Goal: Find specific page/section: Find specific page/section

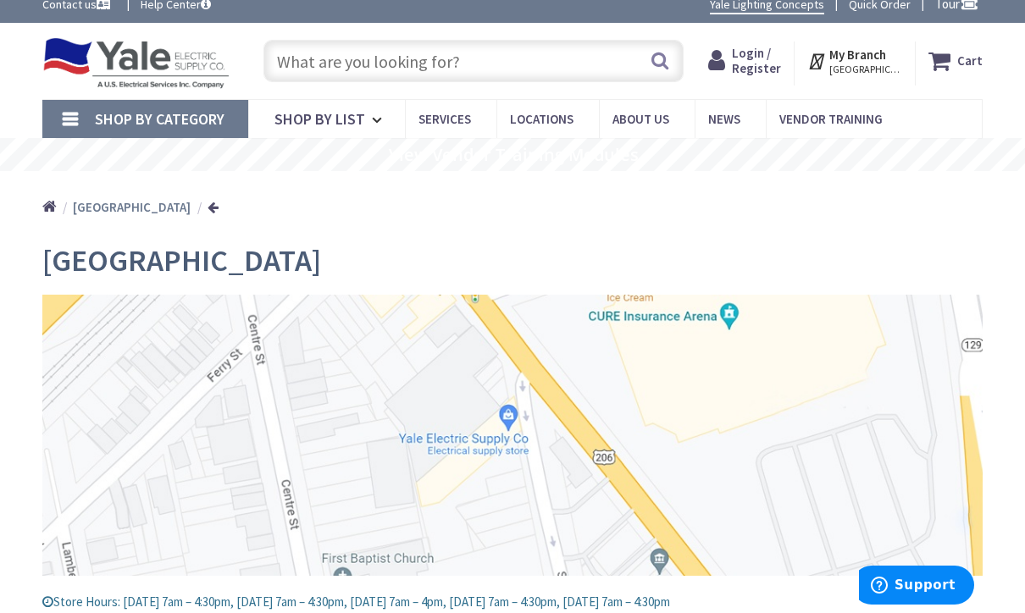
scroll to position [14, 0]
click at [463, 105] on link "Services" at bounding box center [450, 119] width 91 height 38
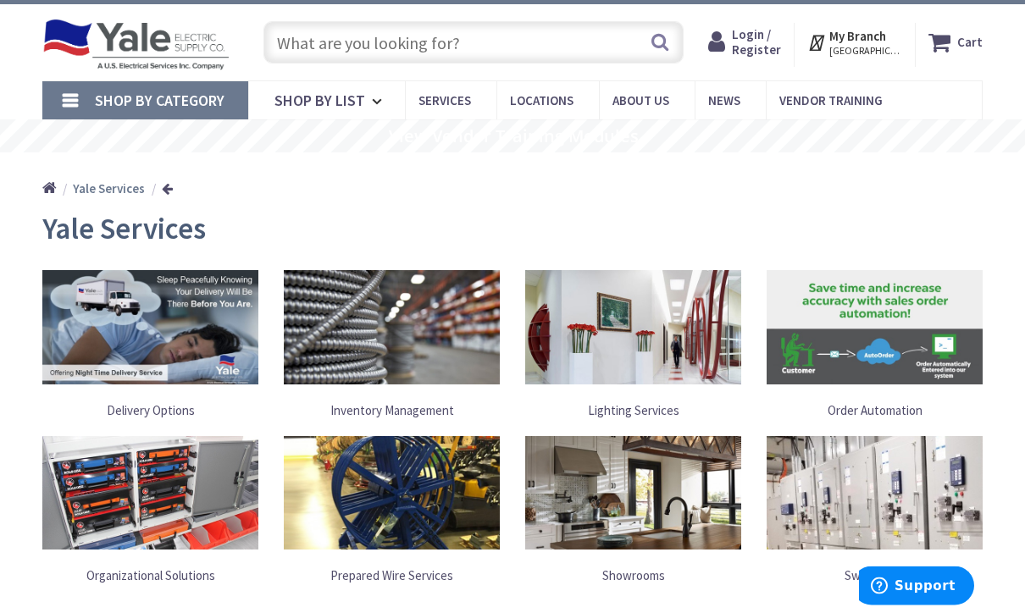
scroll to position [30, 0]
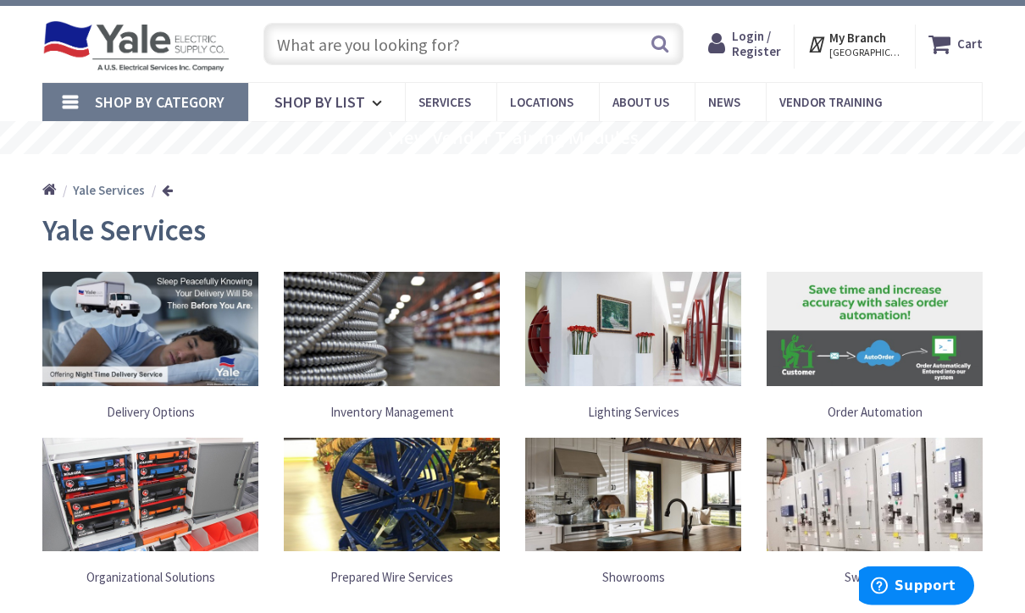
click at [354, 105] on span "Shop By List" at bounding box center [319, 102] width 91 height 19
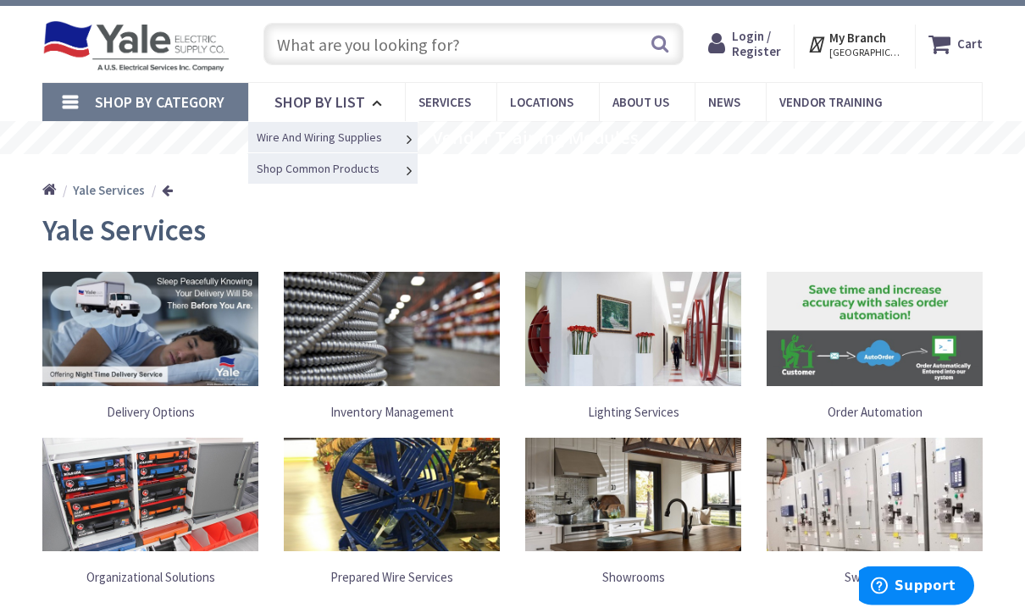
scroll to position [30, 0]
click at [0, 0] on span "Switch Plates" at bounding box center [0, 0] width 0 height 0
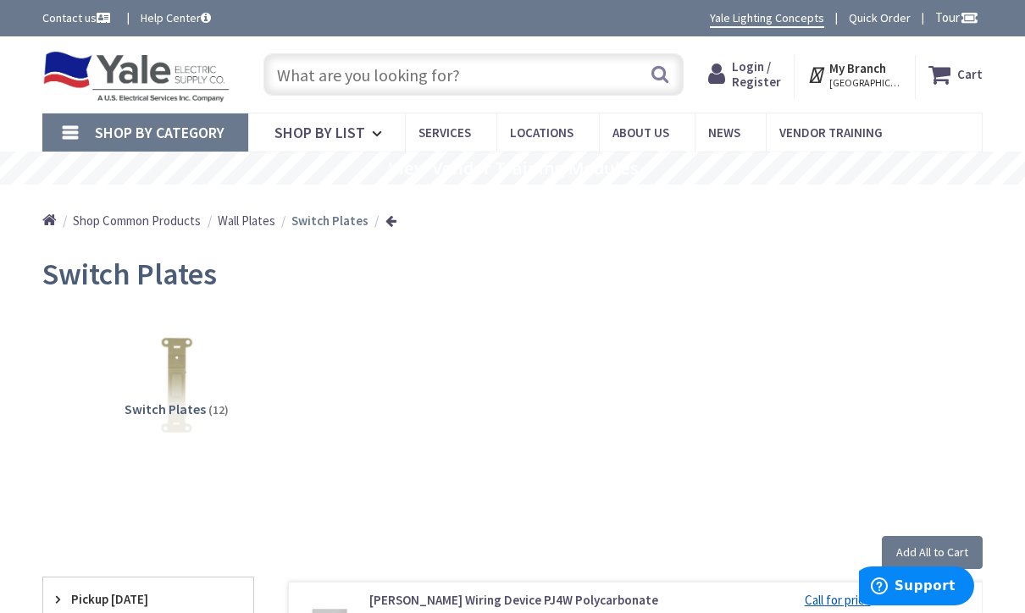
click at [207, 123] on span "Shop By Category" at bounding box center [160, 132] width 130 height 19
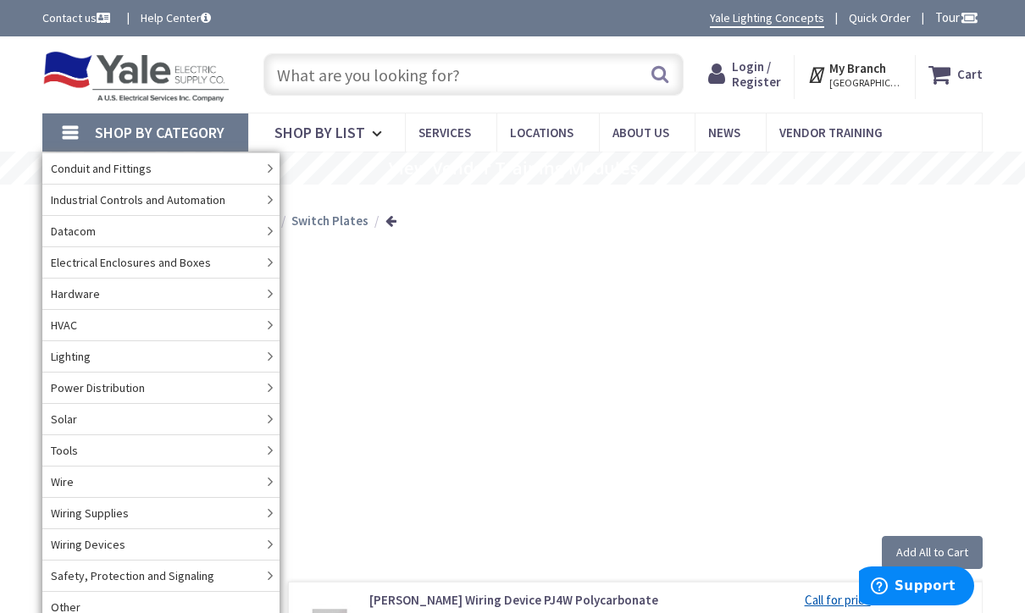
click at [408, 308] on div "Switch Plates (12)" at bounding box center [512, 389] width 881 height 163
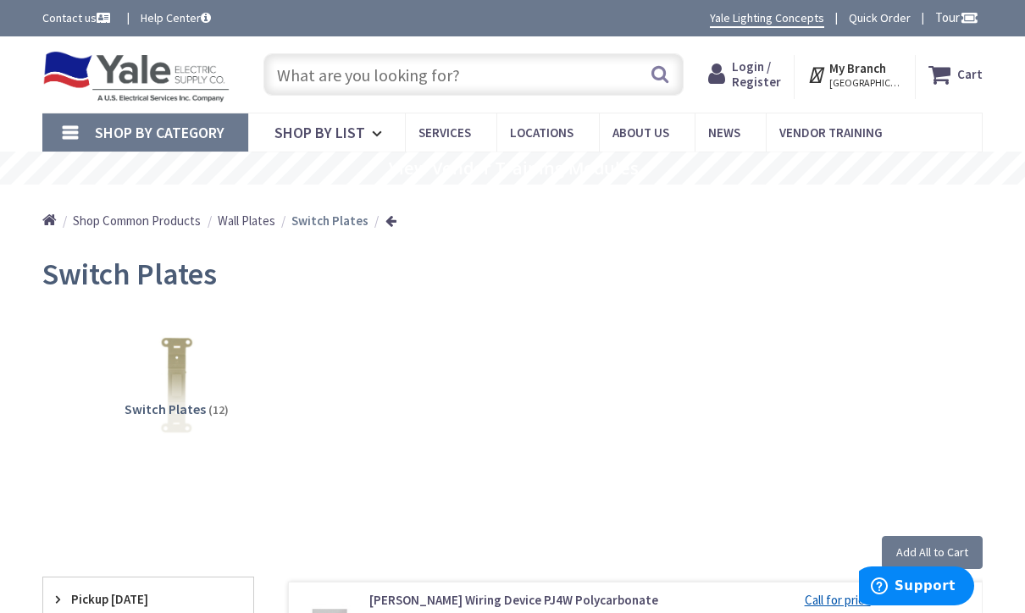
click at [253, 213] on span "Wall Plates" at bounding box center [247, 221] width 58 height 16
click at [245, 221] on span "Wall Plates" at bounding box center [247, 221] width 58 height 16
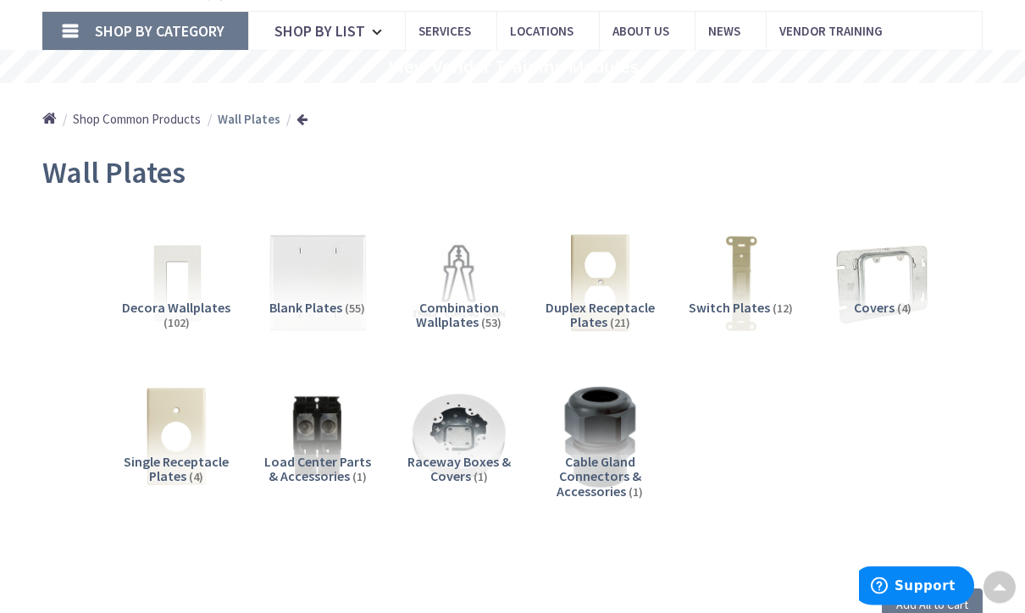
scroll to position [102, 0]
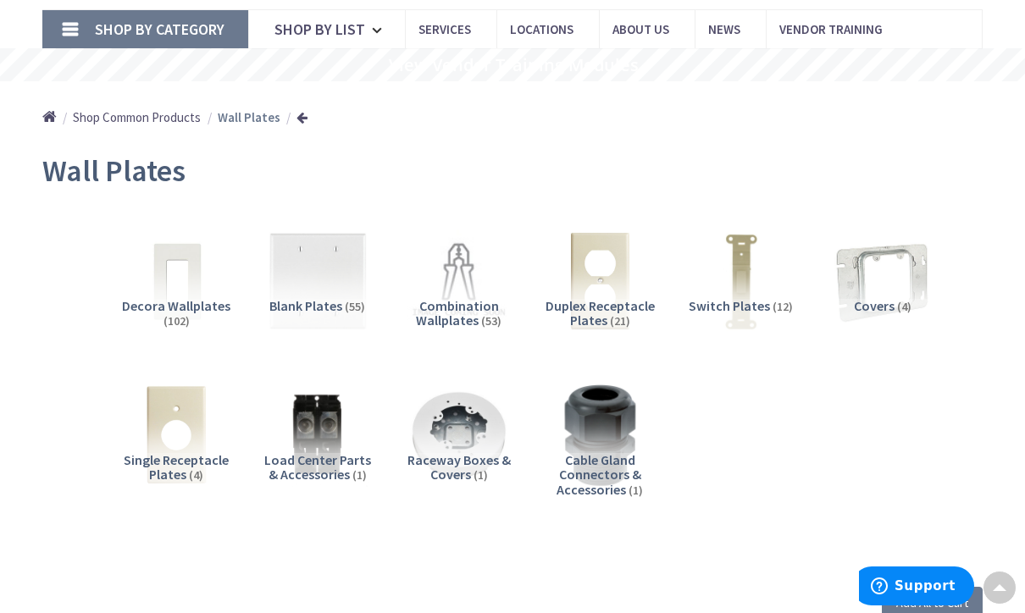
click at [204, 302] on span "Decora Wallplates" at bounding box center [176, 305] width 108 height 17
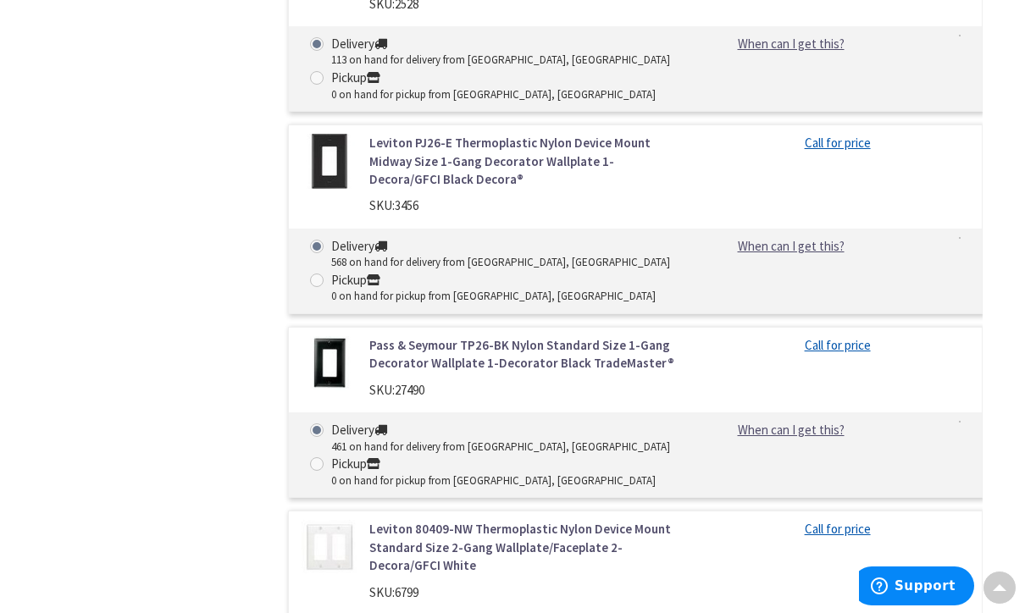
scroll to position [5039, 0]
